Goal: Information Seeking & Learning: Understand process/instructions

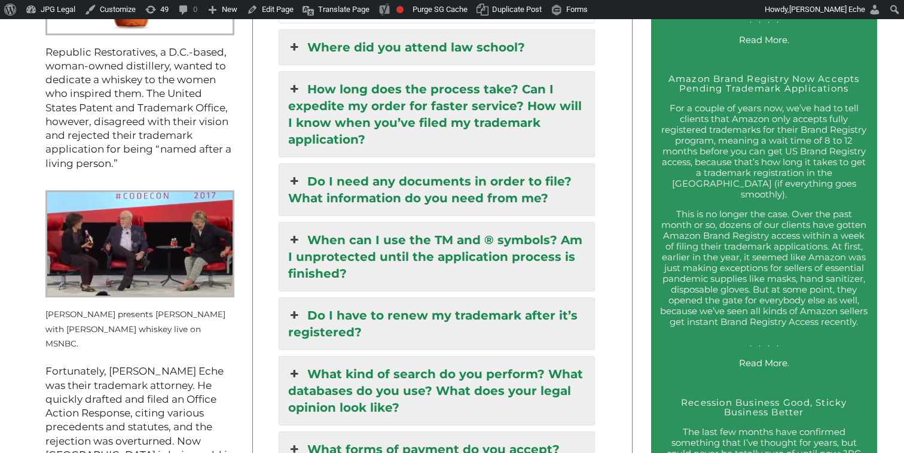
scroll to position [1374, 0]
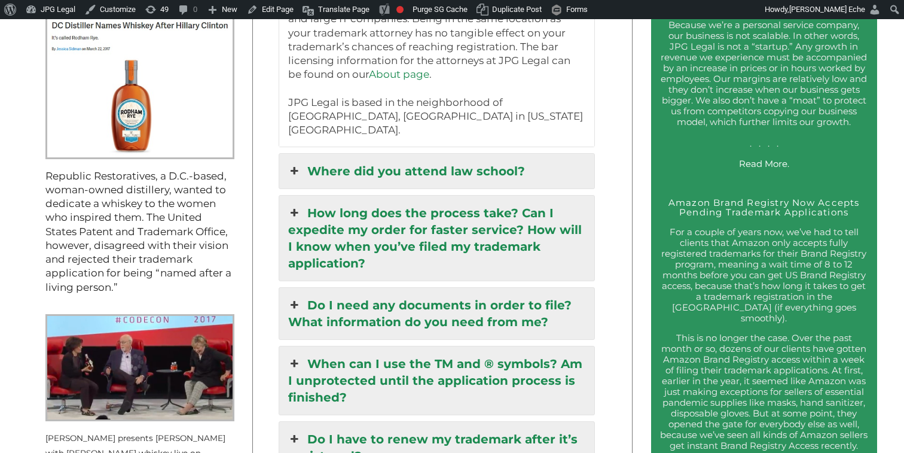
click at [362, 195] on link "How long does the process take? Can I expedite my order for faster service? How…" at bounding box center [436, 237] width 315 height 85
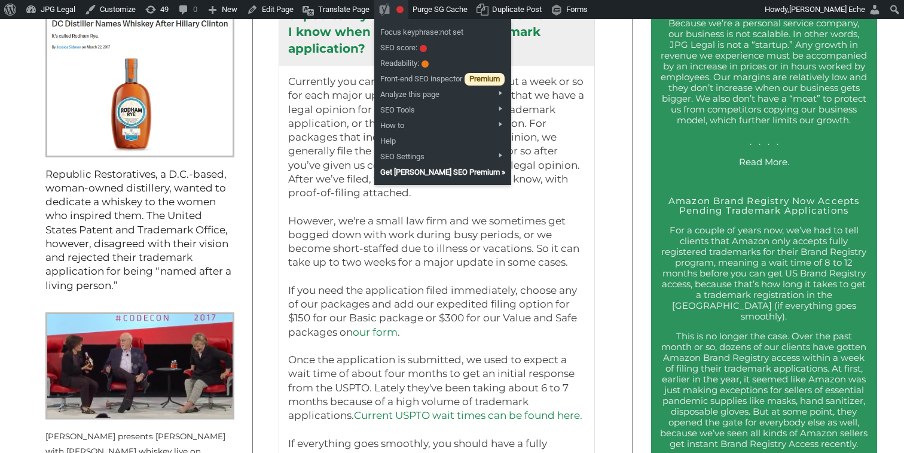
scroll to position [1219, 0]
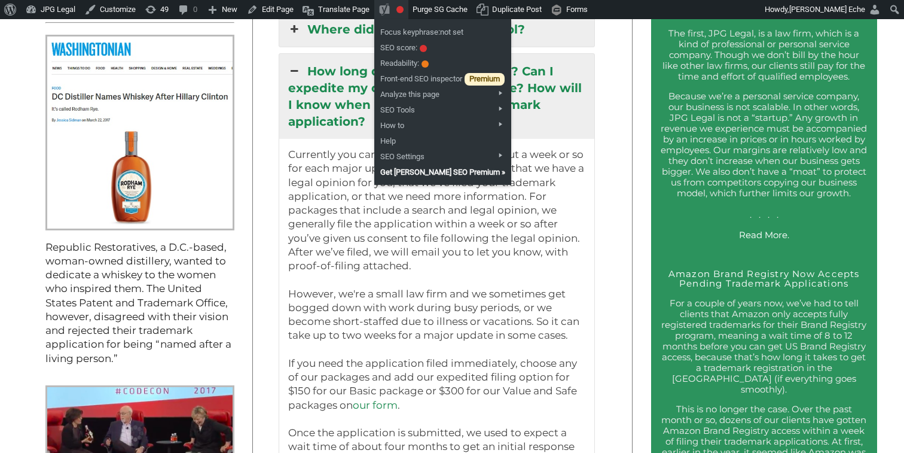
drag, startPoint x: 438, startPoint y: 352, endPoint x: 334, endPoint y: 188, distance: 193.5
click at [334, 188] on p "Currently you can expect a wait time of about a week or so for each major updat…" at bounding box center [436, 356] width 297 height 417
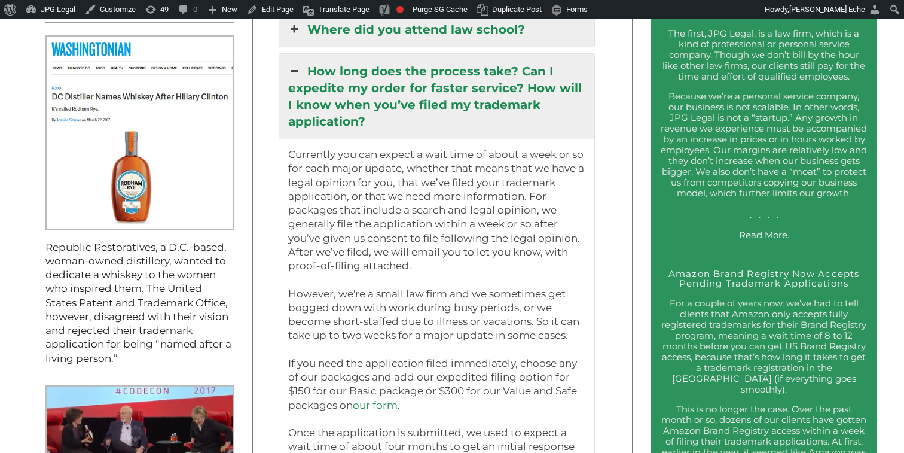
click at [334, 188] on p "Currently you can expect a wait time of about a week or so for each major updat…" at bounding box center [436, 356] width 297 height 417
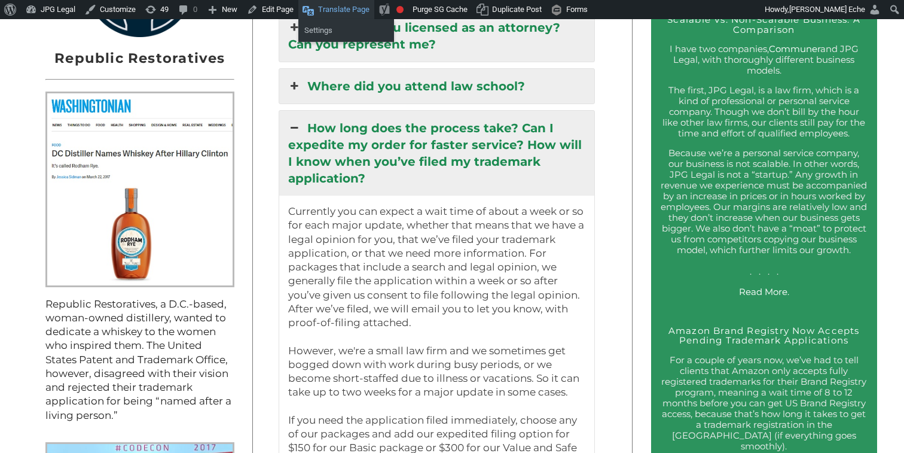
scroll to position [1162, 0]
drag, startPoint x: 436, startPoint y: 393, endPoint x: 307, endPoint y: 114, distance: 307.3
click at [307, 114] on div "How long does the process take? Can I expedite my order for faster service? How…" at bounding box center [437, 370] width 316 height 521
copy div "Lor ipsu dolo sit ametcon adip? Eli S doeiusmo te incid utl etdolo magnaal? Eni…"
